Goal: Task Accomplishment & Management: Complete application form

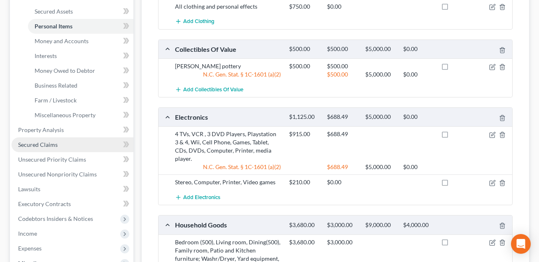
scroll to position [184, 0]
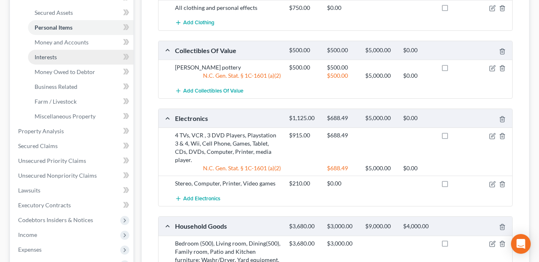
click at [50, 58] on span "Interests" at bounding box center [46, 56] width 22 height 7
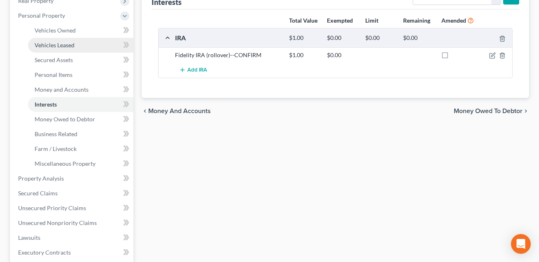
scroll to position [151, 0]
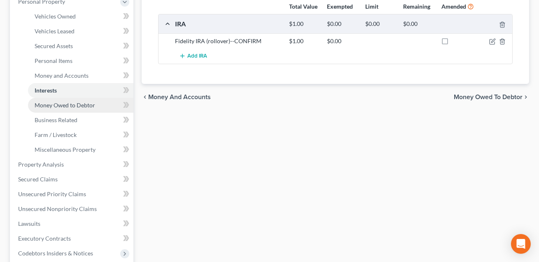
click at [54, 103] on span "Money Owed to Debtor" at bounding box center [65, 105] width 60 height 7
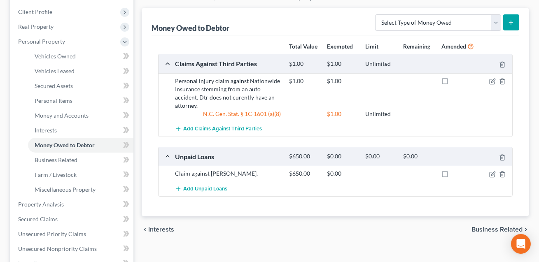
scroll to position [123, 0]
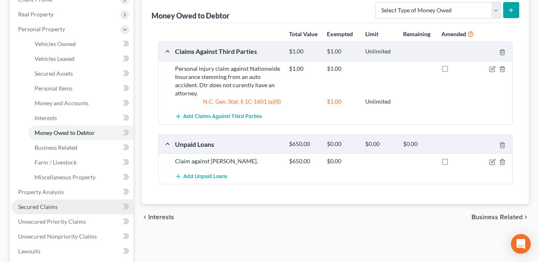
click at [38, 206] on span "Secured Claims" at bounding box center [38, 206] width 40 height 7
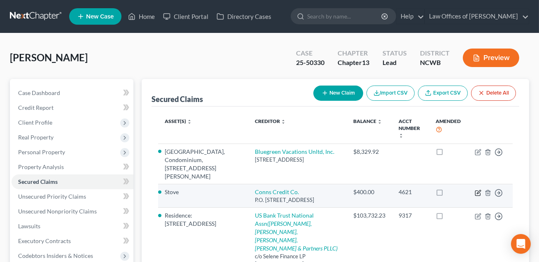
click at [477, 190] on icon "button" at bounding box center [477, 193] width 7 height 7
select select "45"
select select "4"
select select "0"
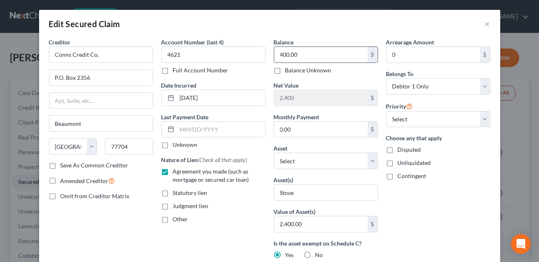
click at [302, 56] on input "400.00" at bounding box center [320, 55] width 93 height 16
type input "0.00"
click at [398, 150] on label "Disputed" at bounding box center [409, 150] width 23 height 8
click at [401, 150] on input "Disputed" at bounding box center [403, 148] width 5 height 5
checkbox input "true"
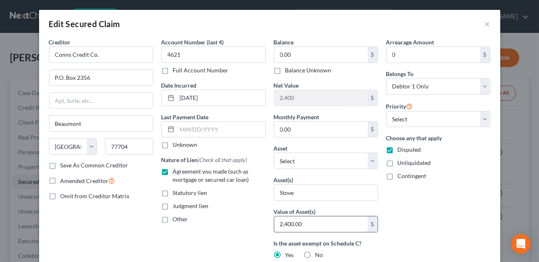
click at [312, 225] on input "2,400.00" at bounding box center [320, 224] width 93 height 16
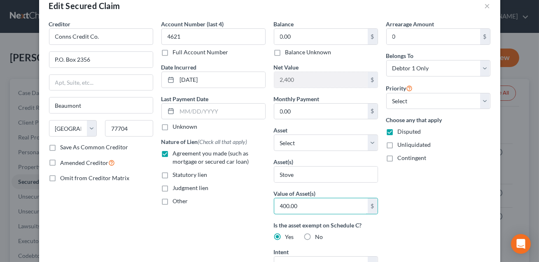
type input "400.00"
click at [312, 68] on div "Net Value 2,400 $" at bounding box center [326, 75] width 104 height 25
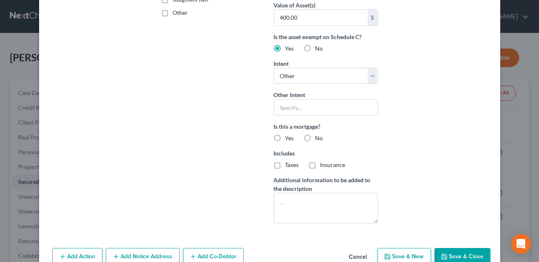
scroll to position [249, 0]
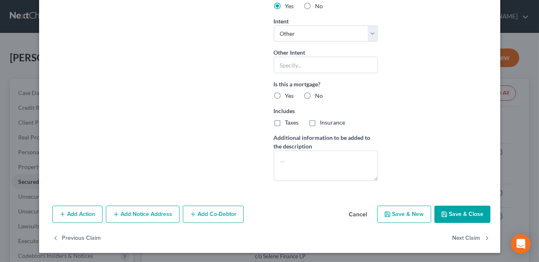
click at [467, 214] on button "Save & Close" at bounding box center [462, 214] width 56 height 17
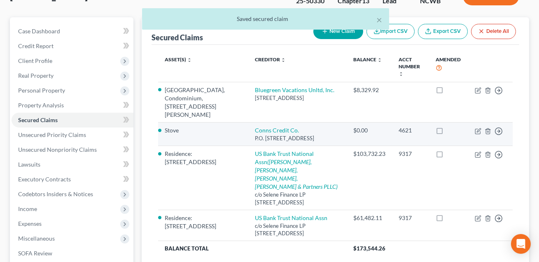
scroll to position [72, 0]
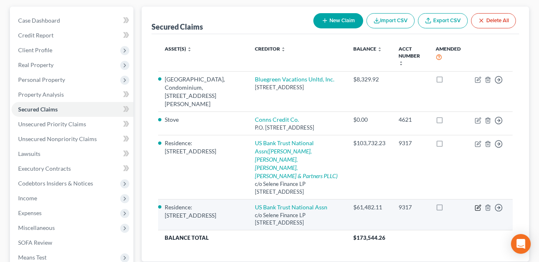
click at [477, 205] on icon "button" at bounding box center [477, 208] width 7 height 7
select select "45"
select select "4"
select select "3"
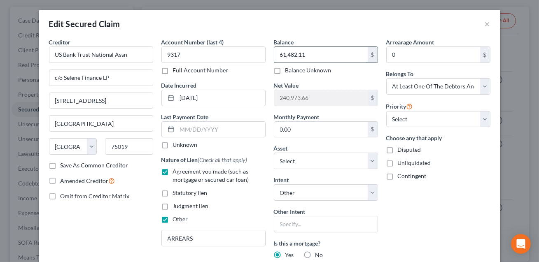
click at [308, 56] on input "61,482.11" at bounding box center [320, 55] width 93 height 16
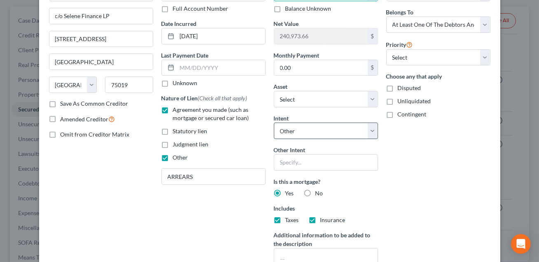
scroll to position [159, 0]
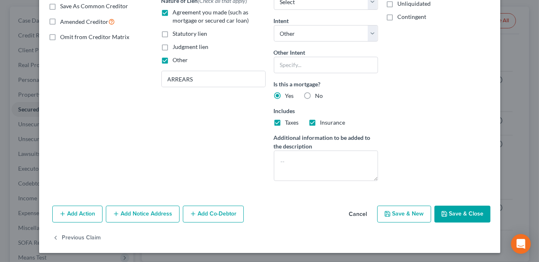
type input "23,855.41"
click at [454, 218] on button "Save & Close" at bounding box center [462, 214] width 56 height 17
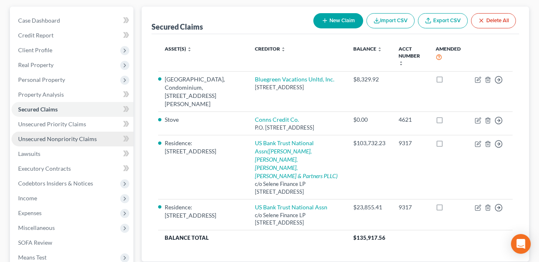
click at [77, 139] on span "Unsecured Nonpriority Claims" at bounding box center [57, 138] width 79 height 7
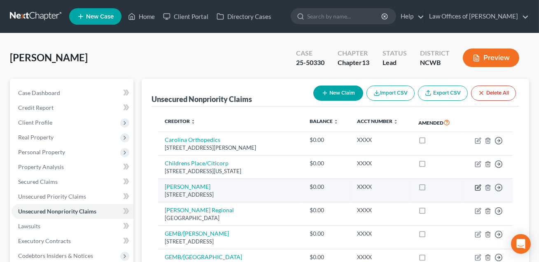
click at [477, 187] on icon "button" at bounding box center [477, 187] width 7 height 7
select select "28"
select select "14"
select select "0"
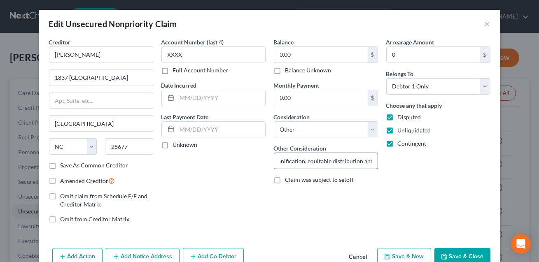
scroll to position [0, 53]
drag, startPoint x: 357, startPoint y: 161, endPoint x: 301, endPoint y: 163, distance: 56.0
click at [301, 163] on input "Contribution, indemnification, equitable distribution and any claim of any natu…" at bounding box center [325, 161] width 103 height 16
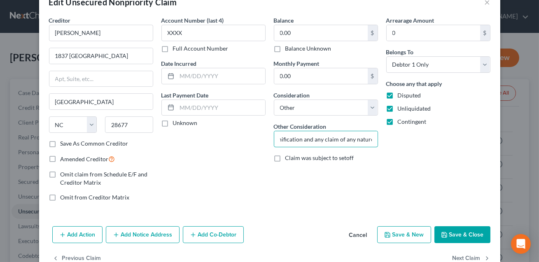
scroll to position [42, 0]
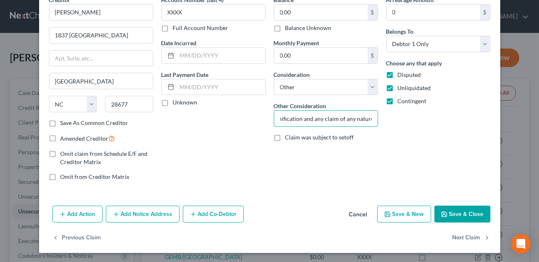
type input "Contribution, indemnification and any claim of any nature whatsoever."
click at [449, 216] on button "Save & Close" at bounding box center [462, 214] width 56 height 17
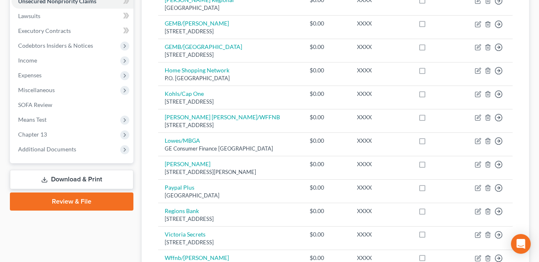
scroll to position [208, 0]
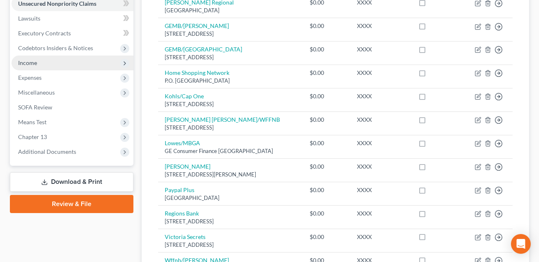
click at [33, 64] on span "Income" at bounding box center [27, 62] width 19 height 7
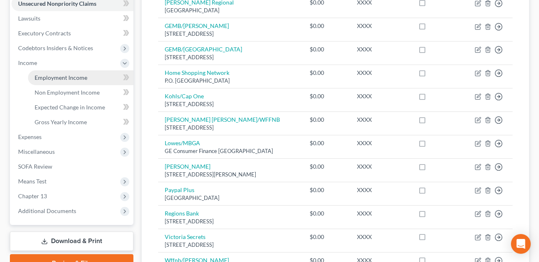
click at [48, 80] on span "Employment Income" at bounding box center [61, 77] width 53 height 7
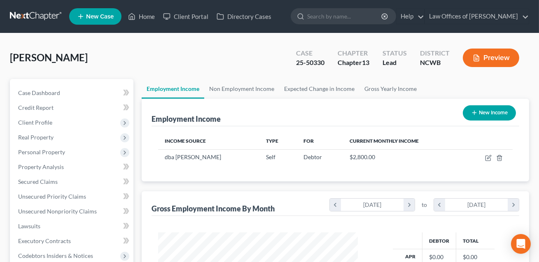
scroll to position [147, 216]
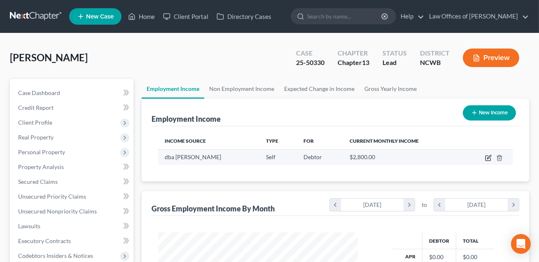
click at [488, 157] on icon "button" at bounding box center [488, 158] width 7 height 7
select select "1"
select select "0"
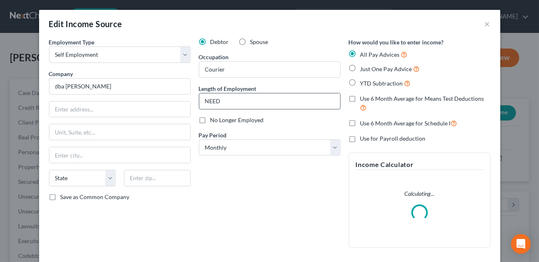
click at [223, 105] on input "NEED" at bounding box center [269, 101] width 141 height 16
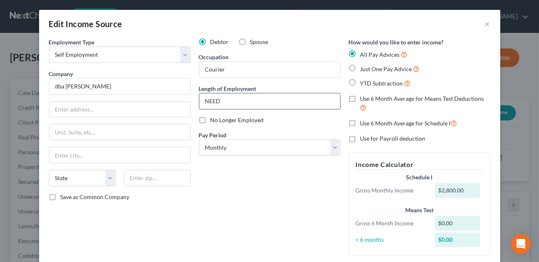
drag, startPoint x: 223, startPoint y: 105, endPoint x: 203, endPoint y: 98, distance: 21.1
click at [203, 98] on input "NEED" at bounding box center [269, 101] width 141 height 16
click at [234, 102] on input "Since Januay, 2025" at bounding box center [269, 101] width 141 height 16
type input "Since [DATE]"
click at [103, 114] on input "text" at bounding box center [119, 110] width 141 height 16
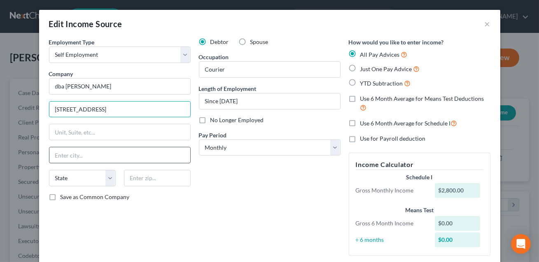
type input "[STREET_ADDRESS]"
click at [91, 151] on input "text" at bounding box center [119, 155] width 141 height 16
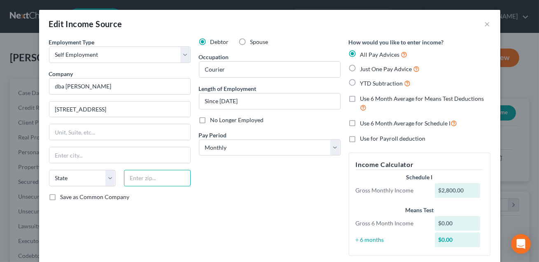
click at [137, 171] on input "text" at bounding box center [157, 178] width 67 height 16
type input "28677"
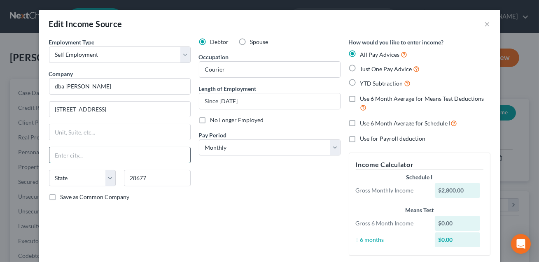
type input "[GEOGRAPHIC_DATA]"
select select "28"
click at [118, 156] on input "[GEOGRAPHIC_DATA]" at bounding box center [119, 155] width 141 height 16
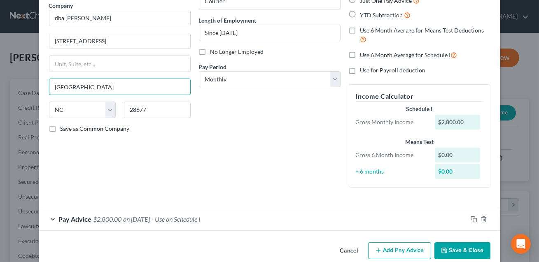
scroll to position [81, 0]
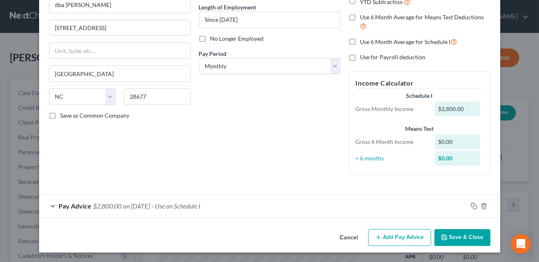
click at [305, 153] on div "Debtor Spouse Occupation Courier Length of Employment Since [DATE] No Longer Em…" at bounding box center [270, 68] width 150 height 225
click at [243, 200] on div "Pay Advice $2,800.00 on [DATE] - Use on Schedule I" at bounding box center [253, 206] width 428 height 22
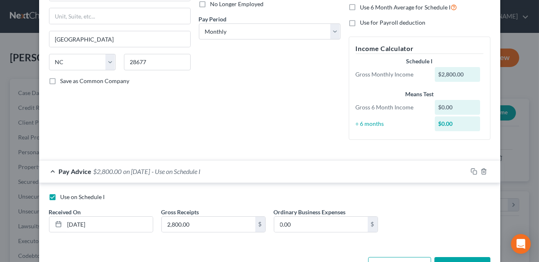
scroll to position [144, 0]
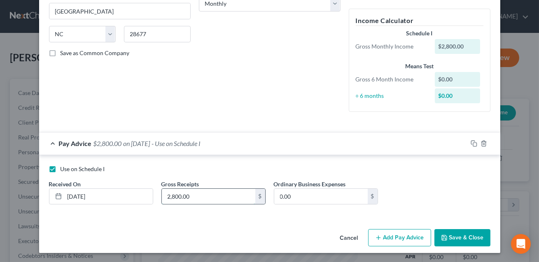
click at [200, 199] on input "2,800.00" at bounding box center [208, 197] width 93 height 16
type input "1,729.61"
click at [405, 235] on button "Add Pay Advice" at bounding box center [399, 237] width 63 height 17
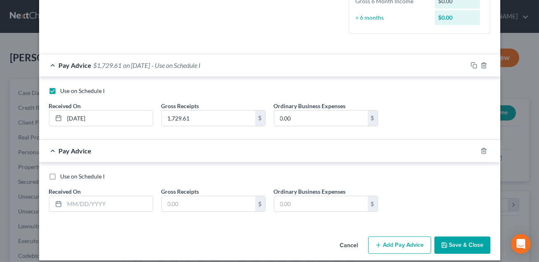
scroll to position [230, 0]
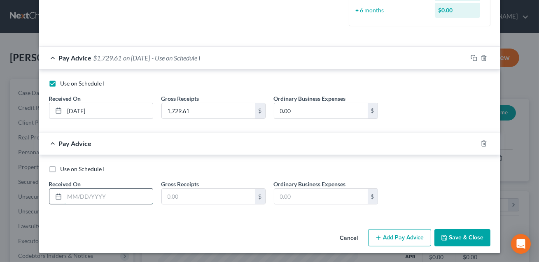
click at [87, 193] on input "text" at bounding box center [109, 197] width 88 height 16
type input "[DATE]"
click at [182, 196] on input "text" at bounding box center [208, 197] width 93 height 16
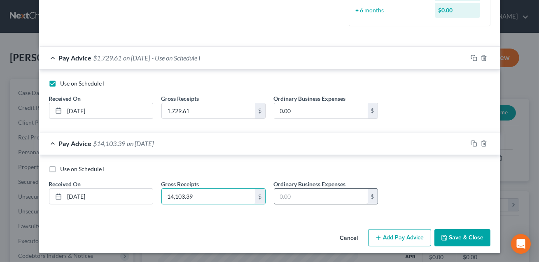
type input "14,103.39"
click at [286, 202] on input "text" at bounding box center [320, 197] width 93 height 16
type input "4,940.78"
click at [317, 231] on div "Cancel Add Pay Advice Save & Close" at bounding box center [269, 239] width 461 height 27
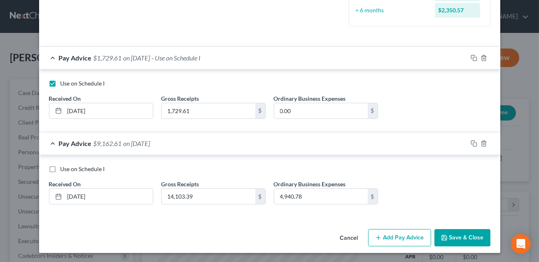
click at [466, 241] on button "Save & Close" at bounding box center [462, 237] width 56 height 17
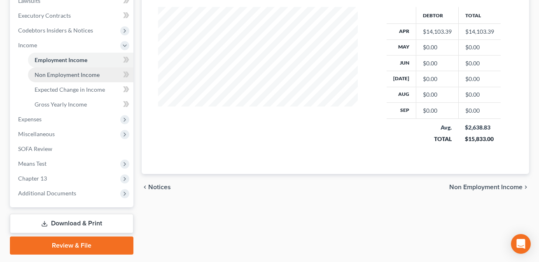
scroll to position [248, 0]
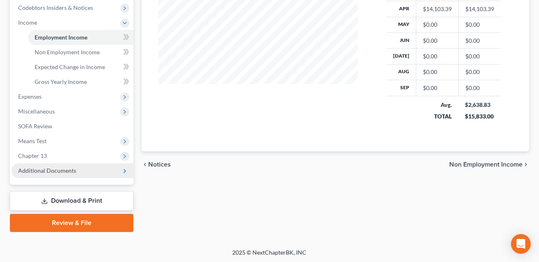
click at [43, 169] on span "Additional Documents" at bounding box center [47, 170] width 58 height 7
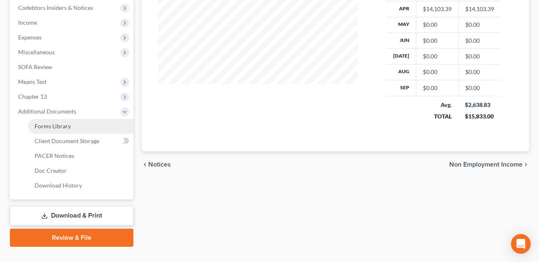
click at [54, 128] on span "Forms Library" at bounding box center [53, 126] width 36 height 7
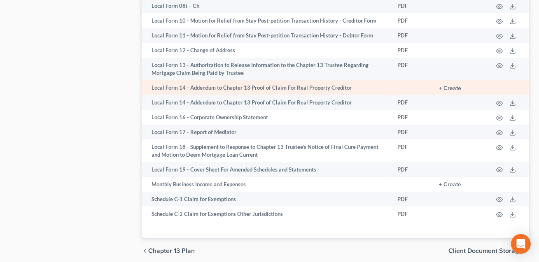
scroll to position [535, 0]
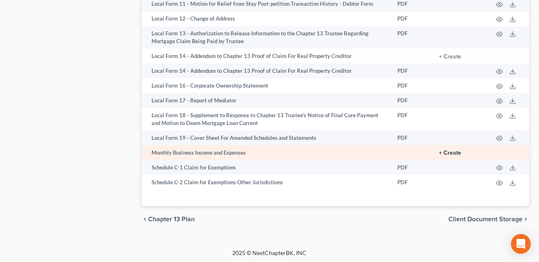
click at [450, 152] on button "+ Create" at bounding box center [450, 153] width 22 height 6
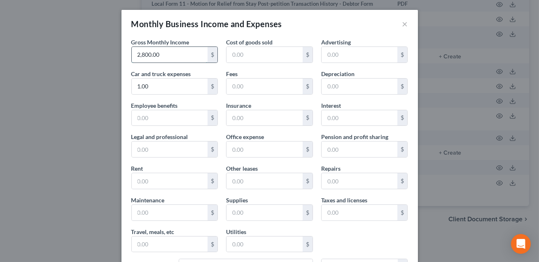
click at [168, 55] on input "2,800.00" at bounding box center [170, 55] width 76 height 16
type input "2,350.57"
click at [159, 86] on input "1.00" at bounding box center [170, 87] width 76 height 16
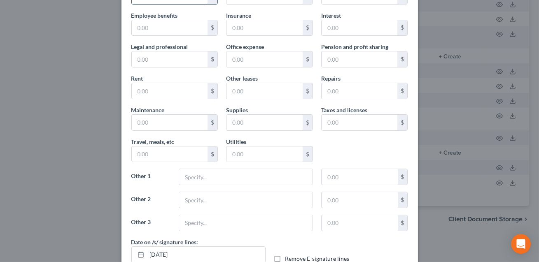
scroll to position [141, 0]
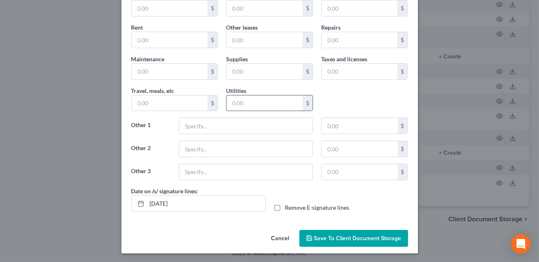
type input "500.96"
click at [237, 100] on input "text" at bounding box center [264, 103] width 76 height 16
type input "120.00"
click at [285, 206] on label "Remove E-signature lines" at bounding box center [317, 208] width 64 height 8
click at [288, 206] on input "Remove E-signature lines" at bounding box center [290, 206] width 5 height 5
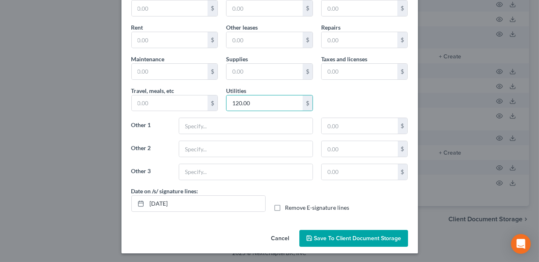
checkbox input "true"
drag, startPoint x: 195, startPoint y: 202, endPoint x: 147, endPoint y: 200, distance: 48.6
click at [147, 200] on input "[DATE]" at bounding box center [206, 204] width 118 height 16
click at [188, 129] on input "text" at bounding box center [245, 126] width 133 height 16
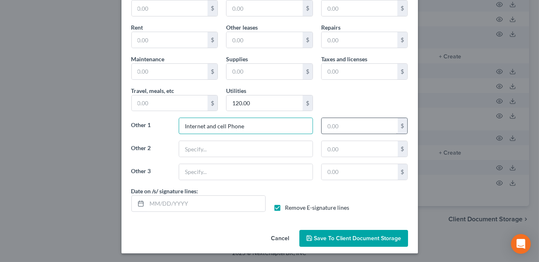
type input "Internet and cell Phone"
click at [332, 127] on input "text" at bounding box center [359, 126] width 76 height 16
type input "120.00"
click at [267, 102] on input "120.00" at bounding box center [264, 103] width 76 height 16
click at [228, 125] on input "Internet and cell Phone" at bounding box center [245, 126] width 133 height 16
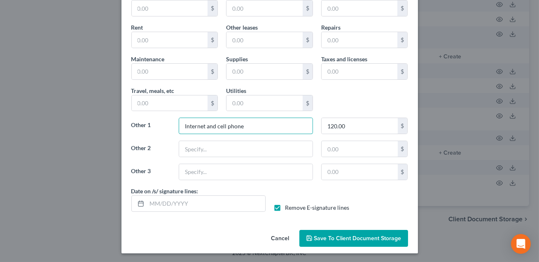
type input "Internet and cell phone"
click at [344, 239] on span "Save to Client Document Storage" at bounding box center [357, 238] width 87 height 7
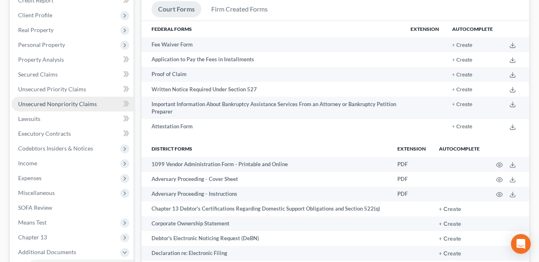
scroll to position [119, 0]
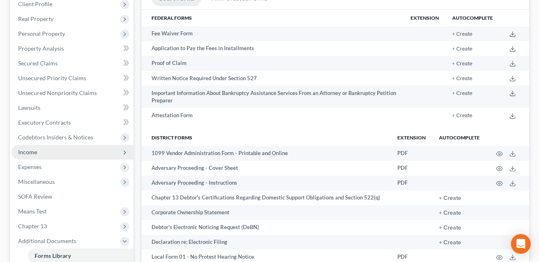
click at [34, 155] on span "Income" at bounding box center [73, 152] width 122 height 15
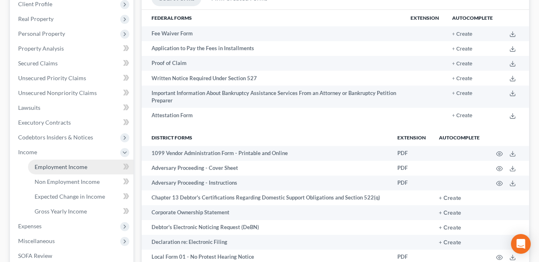
click at [69, 169] on span "Employment Income" at bounding box center [61, 166] width 53 height 7
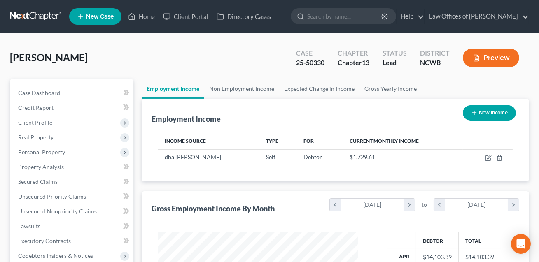
scroll to position [147, 216]
click at [488, 58] on button "Preview" at bounding box center [491, 58] width 56 height 19
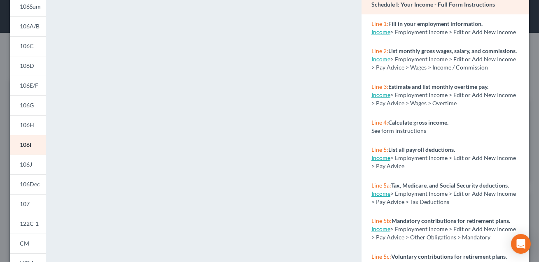
scroll to position [0, 0]
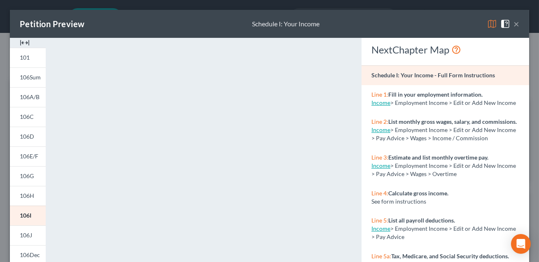
click at [516, 25] on button "×" at bounding box center [516, 24] width 6 height 10
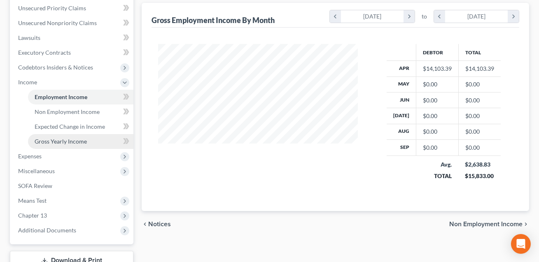
scroll to position [189, 0]
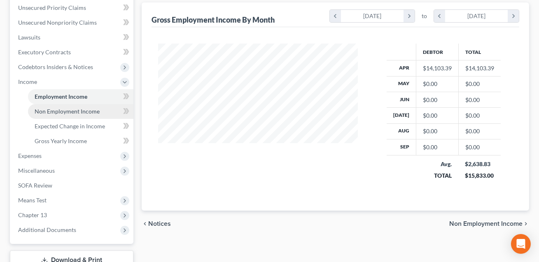
click at [77, 112] on span "Non Employment Income" at bounding box center [67, 111] width 65 height 7
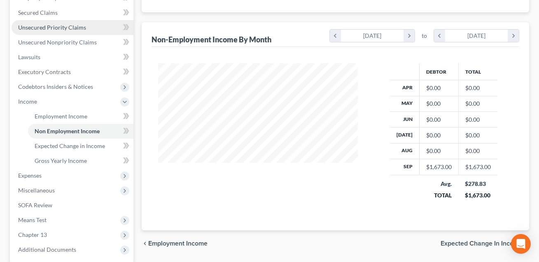
scroll to position [172, 0]
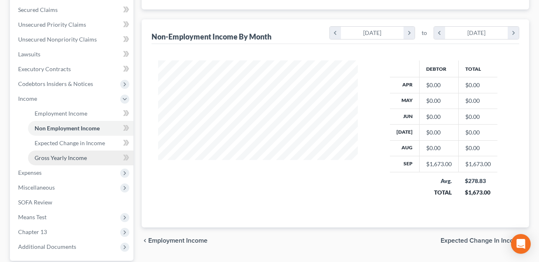
click at [60, 159] on span "Gross Yearly Income" at bounding box center [61, 157] width 52 height 7
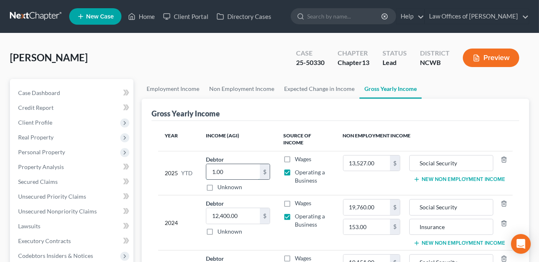
click at [238, 172] on input "1.00" at bounding box center [232, 172] width 53 height 16
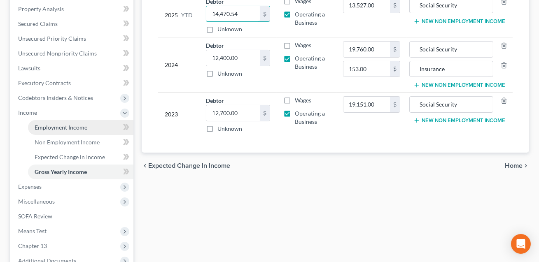
scroll to position [204, 0]
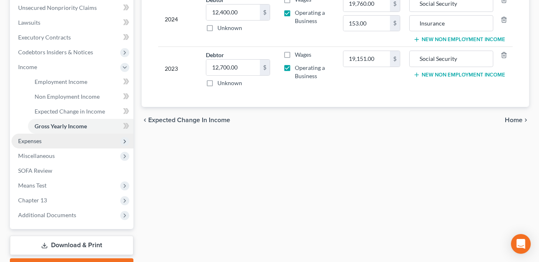
type input "14,470.54"
click at [42, 139] on span "Expenses" at bounding box center [73, 141] width 122 height 15
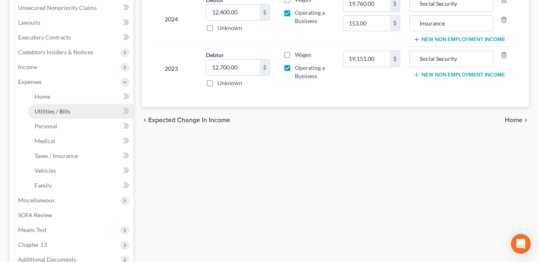
click at [46, 112] on span "Utilities / Bills" at bounding box center [53, 111] width 36 height 7
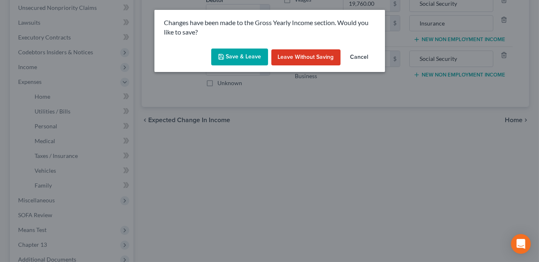
click at [231, 62] on button "Save & Leave" at bounding box center [239, 57] width 57 height 17
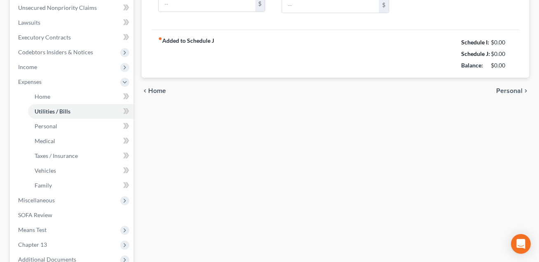
type input "202.00"
type input "0.00"
type input "20.00"
type input "185.00"
type input "0.00"
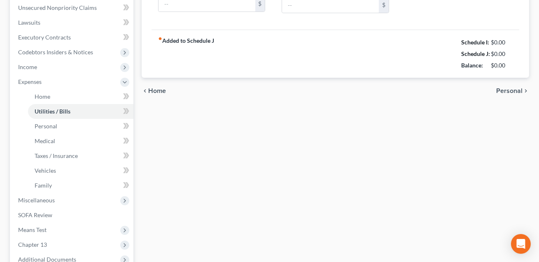
type input "22.91"
type input "Security"
type input "0.00"
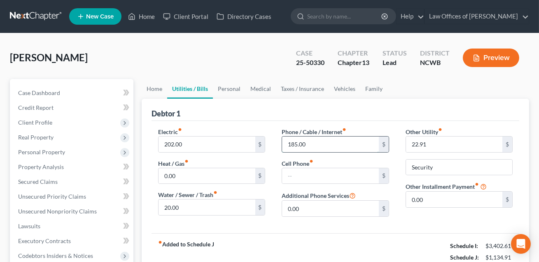
click at [307, 144] on input "185.00" at bounding box center [330, 145] width 96 height 16
type input "65.00"
click at [151, 88] on link "Home" at bounding box center [155, 89] width 26 height 20
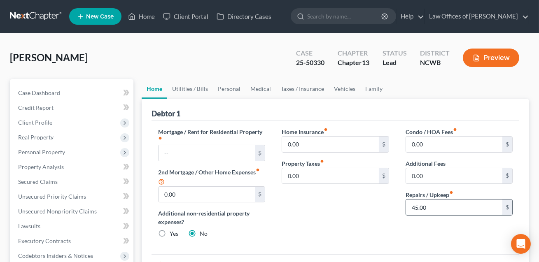
click at [437, 210] on input "45.00" at bounding box center [454, 208] width 96 height 16
type input "100.00"
click at [231, 90] on link "Personal" at bounding box center [229, 89] width 33 height 20
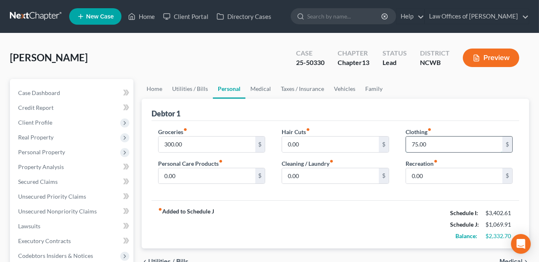
click at [425, 145] on input "75.00" at bounding box center [454, 145] width 96 height 16
type input "125.00"
click at [259, 86] on link "Medical" at bounding box center [260, 89] width 30 height 20
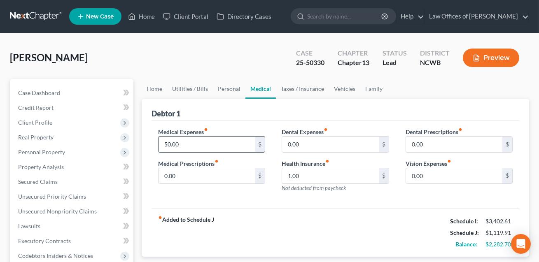
click at [185, 147] on input "50.00" at bounding box center [206, 145] width 96 height 16
type input "100.00"
click at [340, 87] on link "Vehicles" at bounding box center [344, 89] width 31 height 20
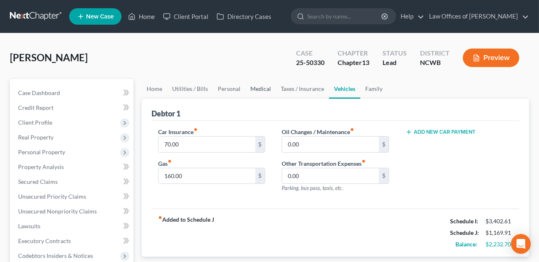
click at [261, 90] on link "Medical" at bounding box center [260, 89] width 30 height 20
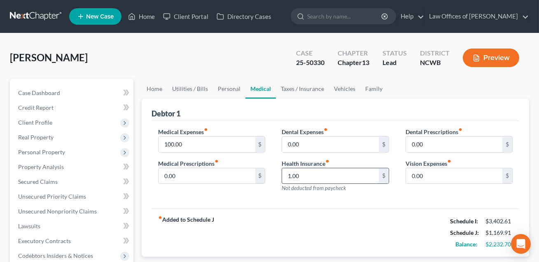
click at [305, 176] on input "1.00" at bounding box center [330, 176] width 96 height 16
type input "0.00"
click at [341, 90] on link "Vehicles" at bounding box center [344, 89] width 31 height 20
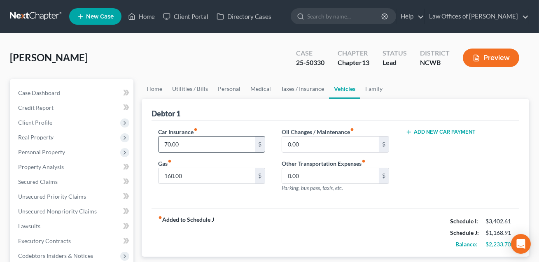
click at [186, 144] on input "70.00" at bounding box center [206, 145] width 96 height 16
type input "60.00"
click at [232, 89] on link "Personal" at bounding box center [229, 89] width 33 height 20
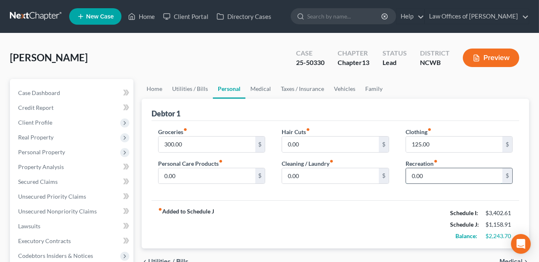
click at [435, 177] on input "0.00" at bounding box center [454, 176] width 96 height 16
type input "50.00"
click at [341, 90] on link "Vehicles" at bounding box center [344, 89] width 31 height 20
